Goal: Information Seeking & Learning: Find specific fact

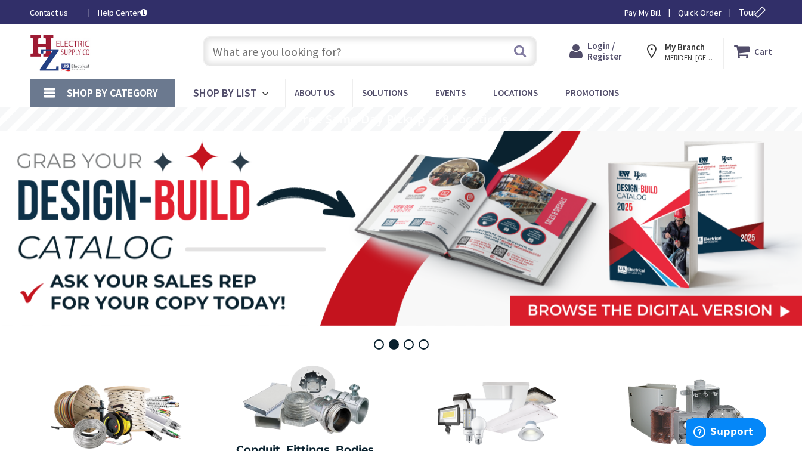
click at [225, 48] on input "text" at bounding box center [369, 51] width 333 height 30
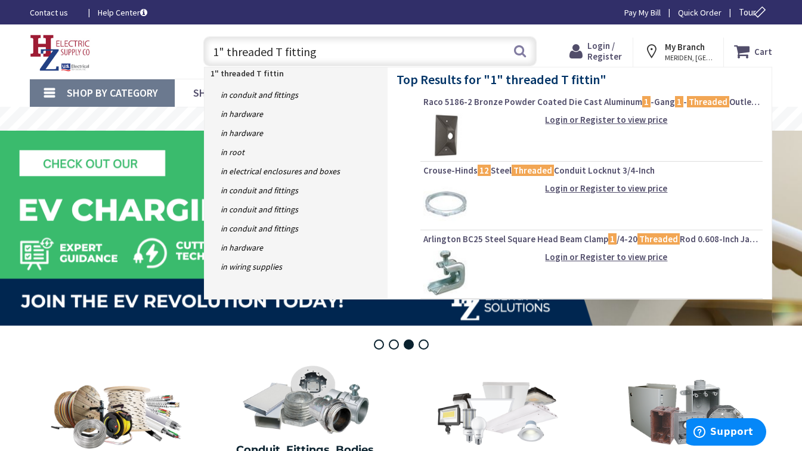
type input "1" threaded T fittings"
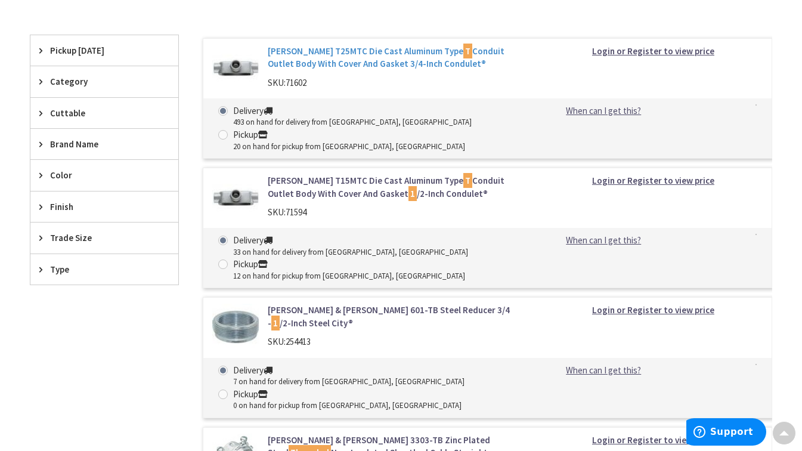
scroll to position [300, 0]
click at [431, 178] on link "Crouse-Hinds T15MTC Die Cast Aluminum Type T Conduit Outlet Body With Cover And…" at bounding box center [397, 188] width 258 height 26
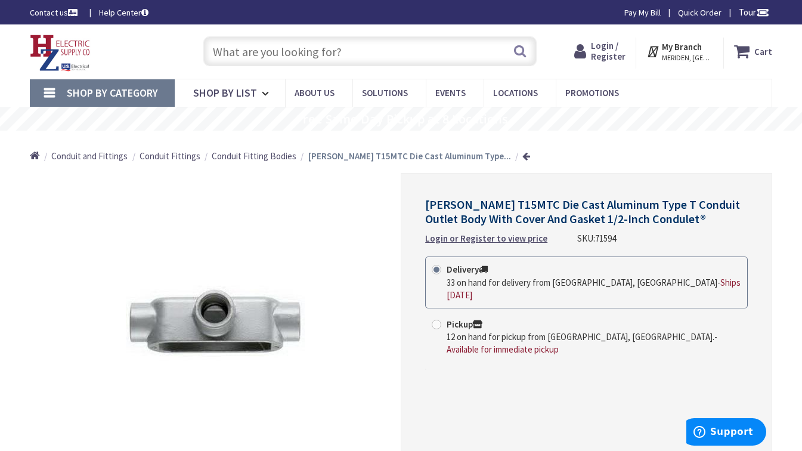
click at [360, 54] on input "text" at bounding box center [369, 51] width 333 height 30
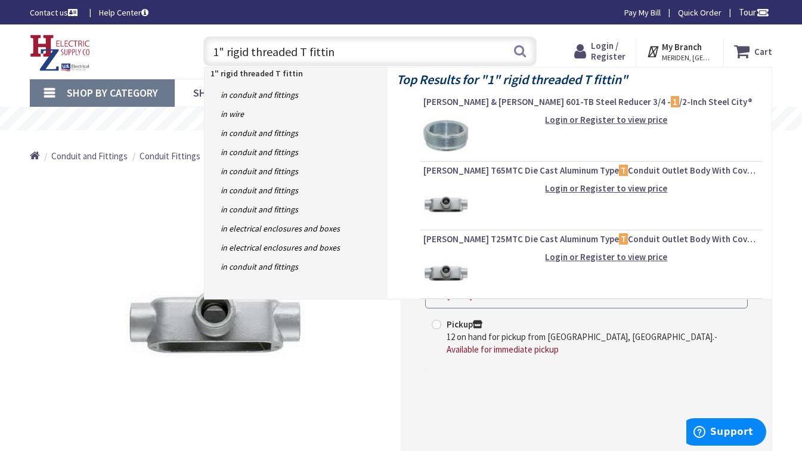
type input "1" rigid threaded T fitting"
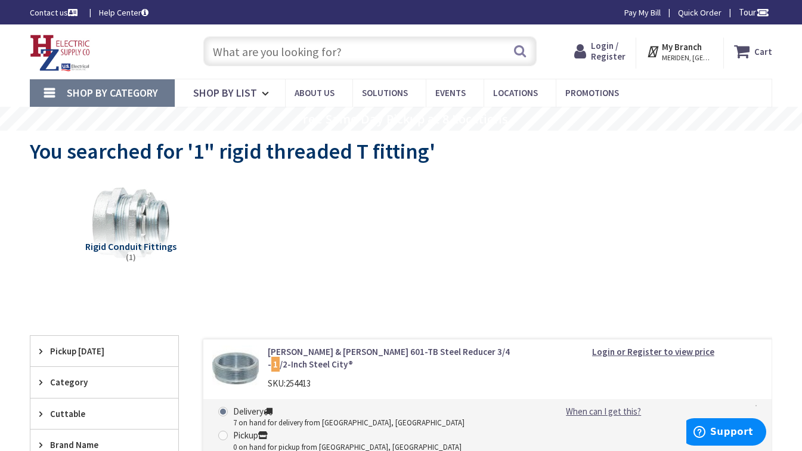
click at [339, 52] on input "text" at bounding box center [369, 51] width 333 height 30
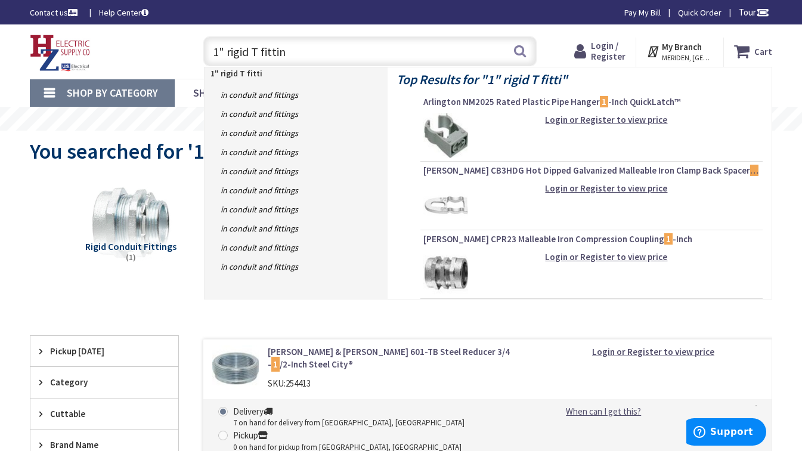
type input "1" rigid T fitting"
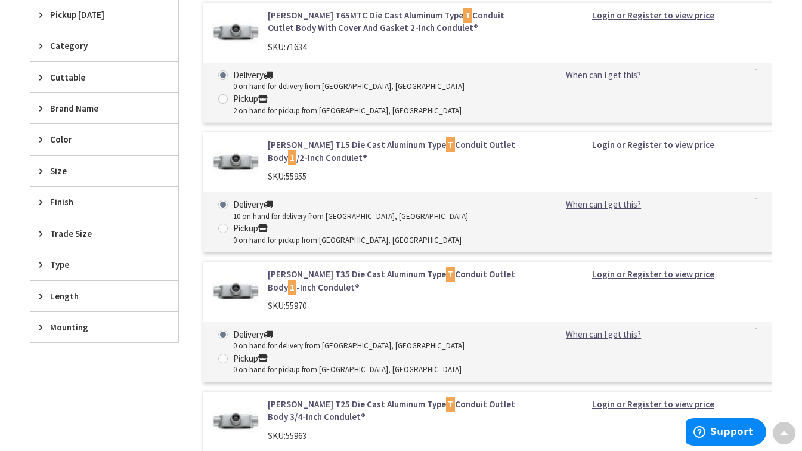
scroll to position [446, 0]
click at [343, 266] on link "Crouse-Hinds T35 Die Cast Aluminum Type T Conduit Outlet Body 1 -Inch Condulet®" at bounding box center [397, 279] width 258 height 26
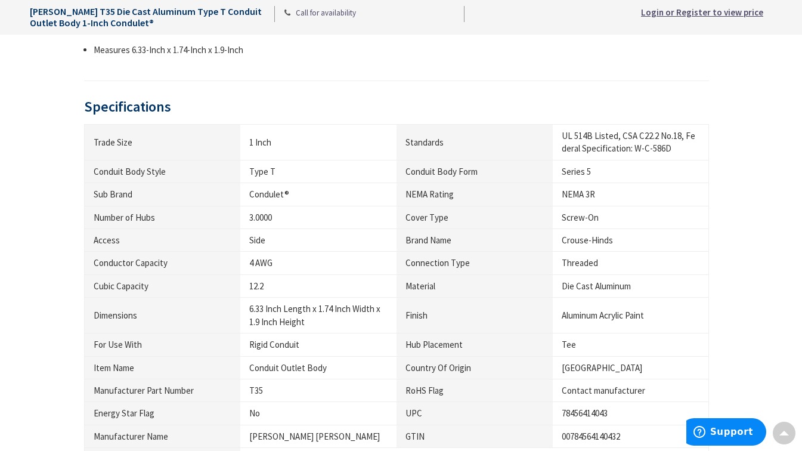
scroll to position [618, 0]
click at [368, 288] on div "12.2" at bounding box center [318, 285] width 138 height 13
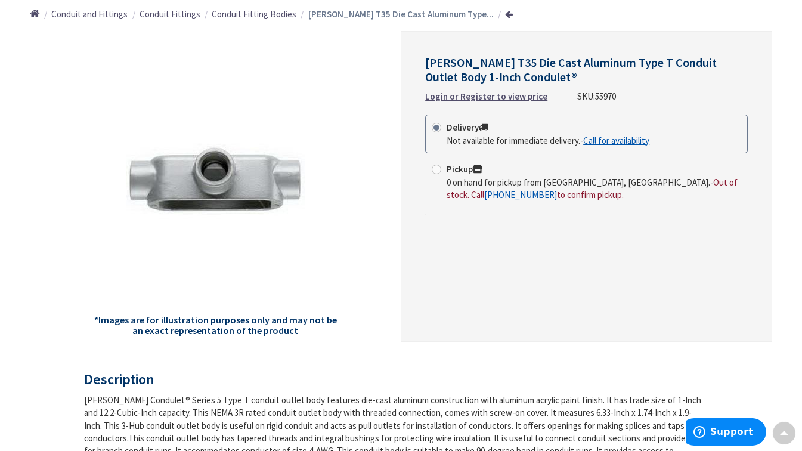
scroll to position [0, 0]
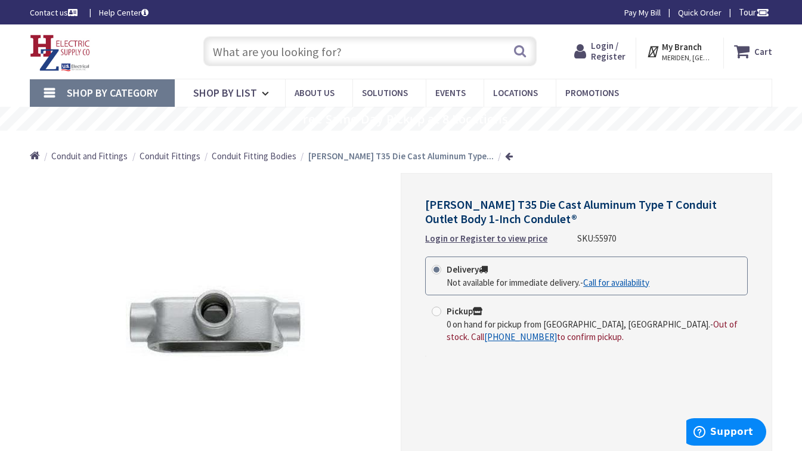
click at [348, 54] on input "text" at bounding box center [369, 51] width 333 height 30
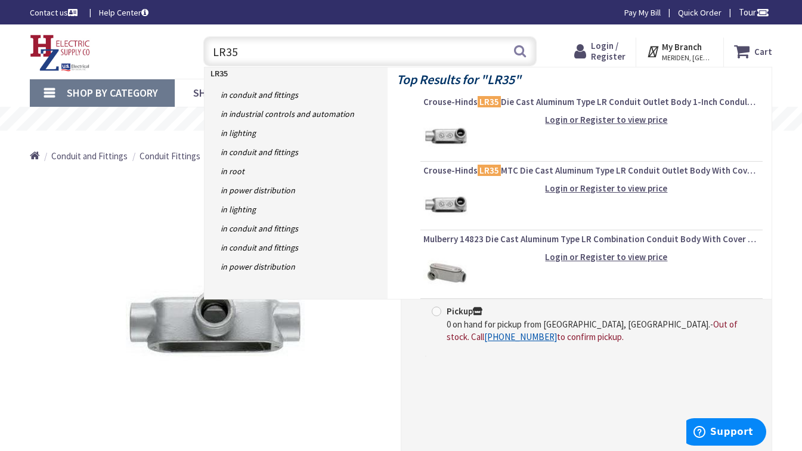
type input "LR35"
